Goal: Task Accomplishment & Management: Manage account settings

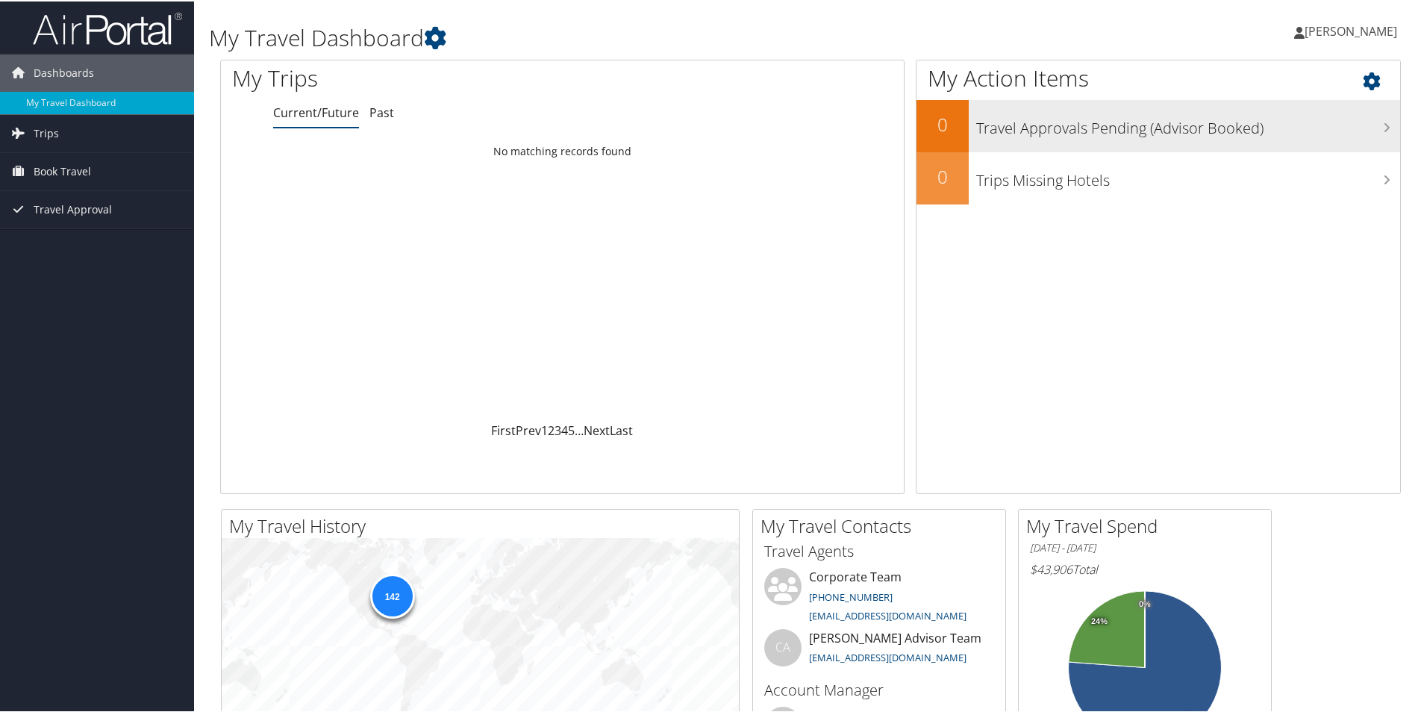
click at [1019, 133] on h3 "Travel Approvals Pending (Advisor Booked)" at bounding box center [1188, 123] width 424 height 28
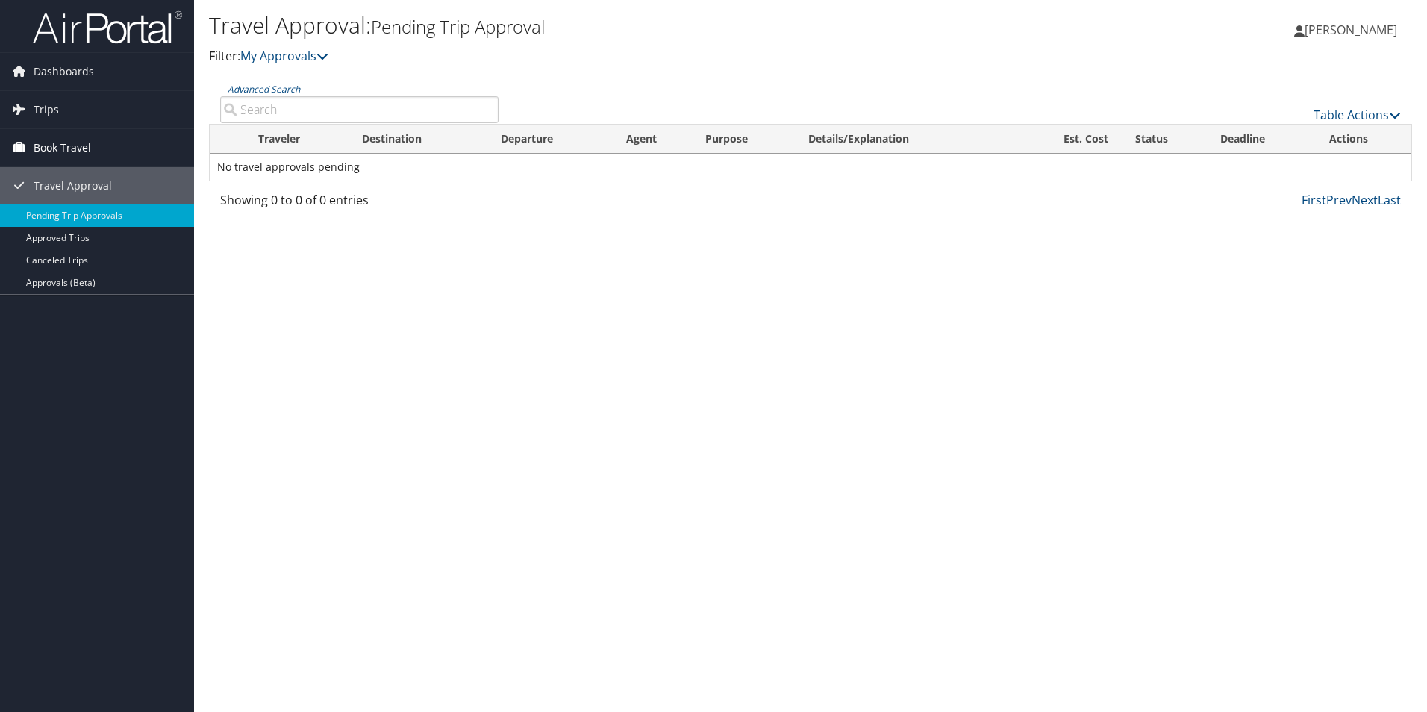
click at [57, 146] on span "Book Travel" at bounding box center [62, 147] width 57 height 37
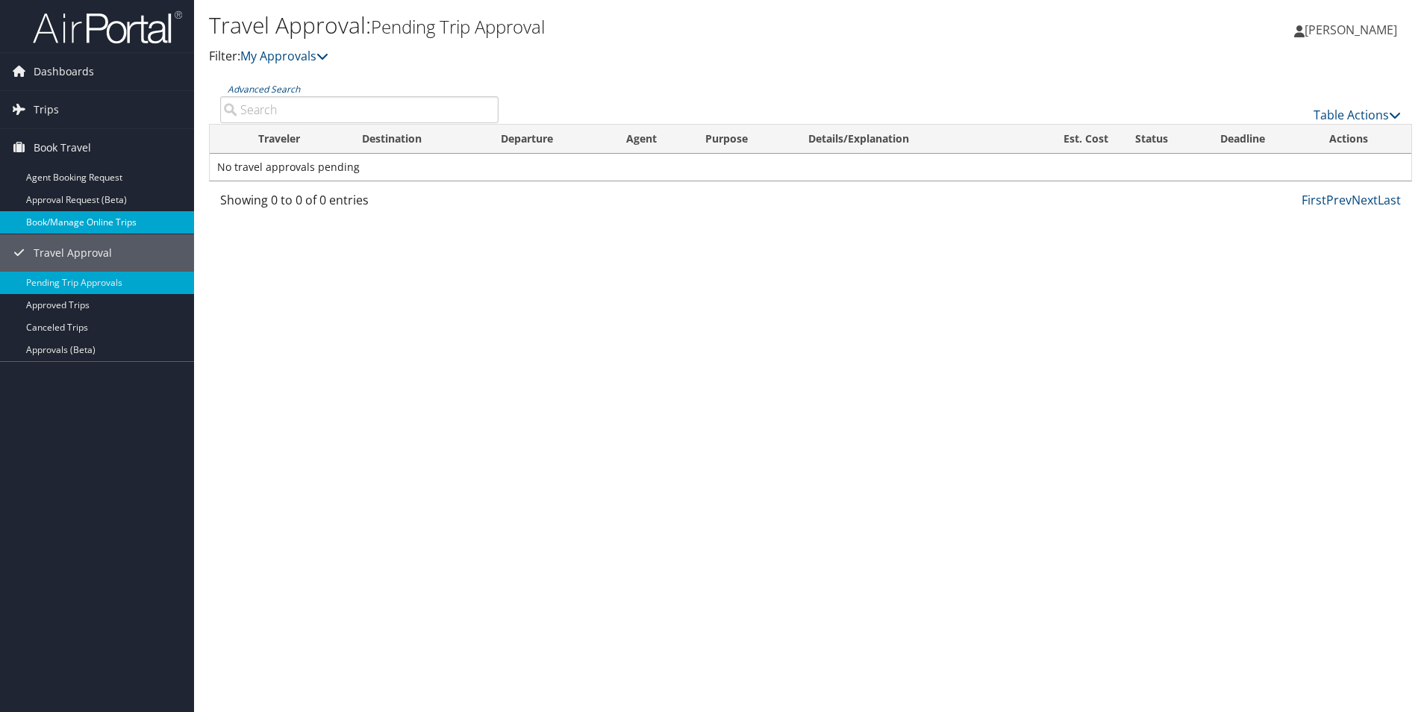
click at [55, 221] on link "Book/Manage Online Trips" at bounding box center [97, 222] width 194 height 22
